Goal: Task Accomplishment & Management: Manage account settings

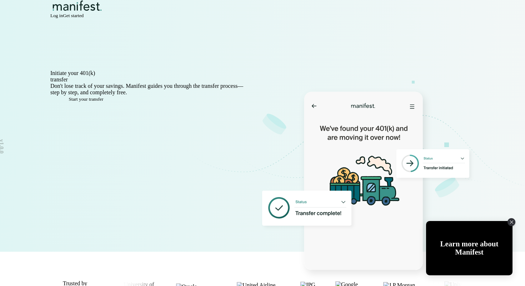
click at [315, 84] on div "Initiate your 401(k) transfer in minutes Don't lose track of your savings. Mani…" at bounding box center [262, 161] width 514 height 244
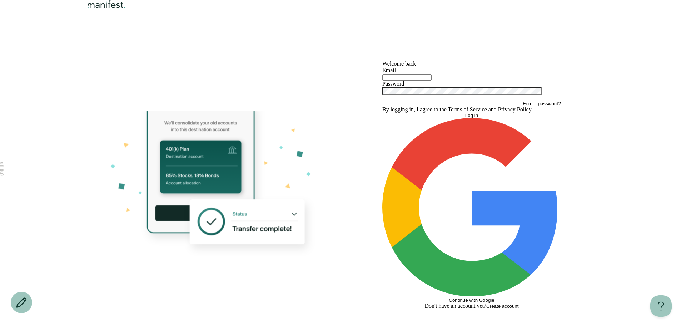
click at [427, 81] on div at bounding box center [471, 77] width 179 height 7
click at [411, 81] on input "text" at bounding box center [406, 77] width 49 height 6
type input "**********"
click at [382, 113] on button "Log in" at bounding box center [471, 115] width 179 height 5
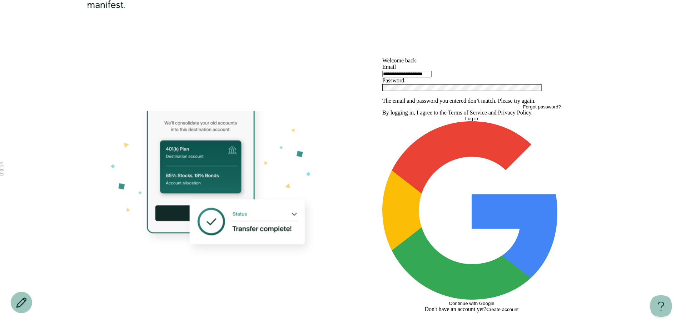
click at [382, 116] on button "Log in" at bounding box center [471, 118] width 179 height 5
